Goal: Browse casually

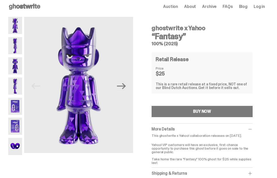
scroll to position [2, 0]
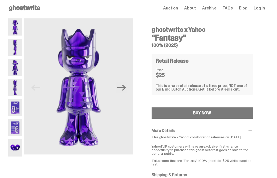
click at [13, 48] on img at bounding box center [15, 47] width 14 height 17
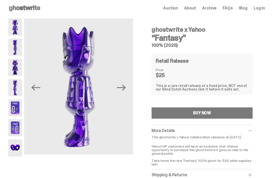
click at [11, 67] on img at bounding box center [15, 67] width 14 height 17
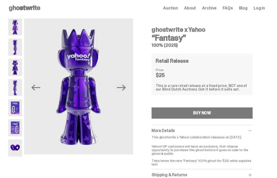
click at [15, 82] on img at bounding box center [15, 87] width 14 height 17
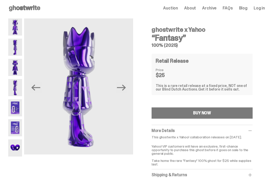
click at [12, 107] on img at bounding box center [15, 107] width 14 height 17
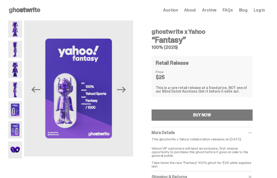
click at [12, 130] on img at bounding box center [15, 129] width 14 height 17
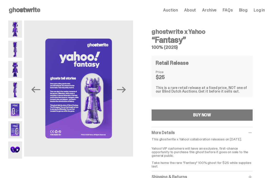
click at [14, 150] on img at bounding box center [15, 150] width 14 height 17
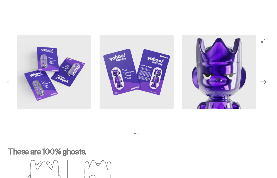
scroll to position [517, 0]
